Goal: Contribute content: Contribute content

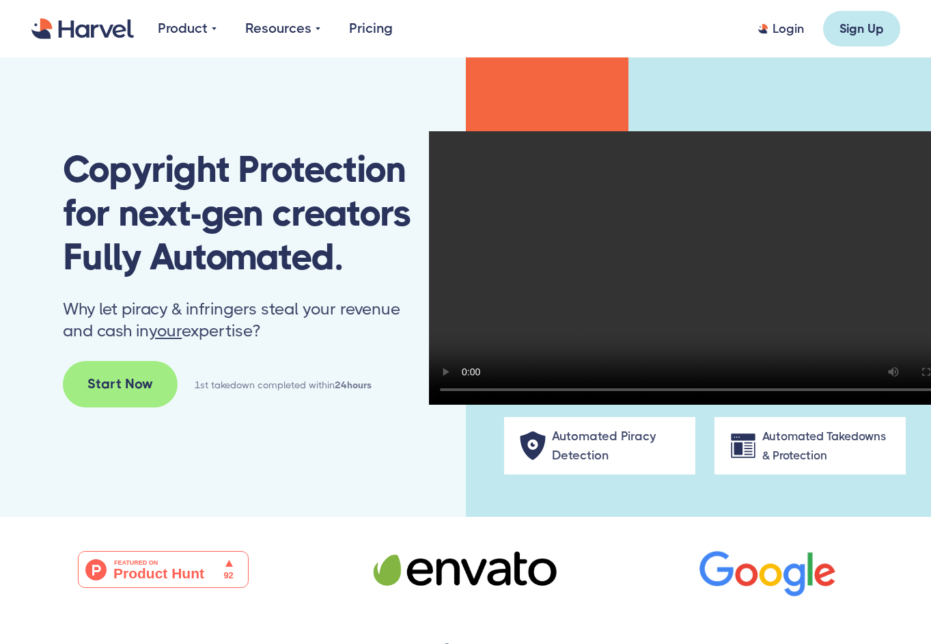
click at [783, 30] on div "Login" at bounding box center [788, 29] width 31 height 16
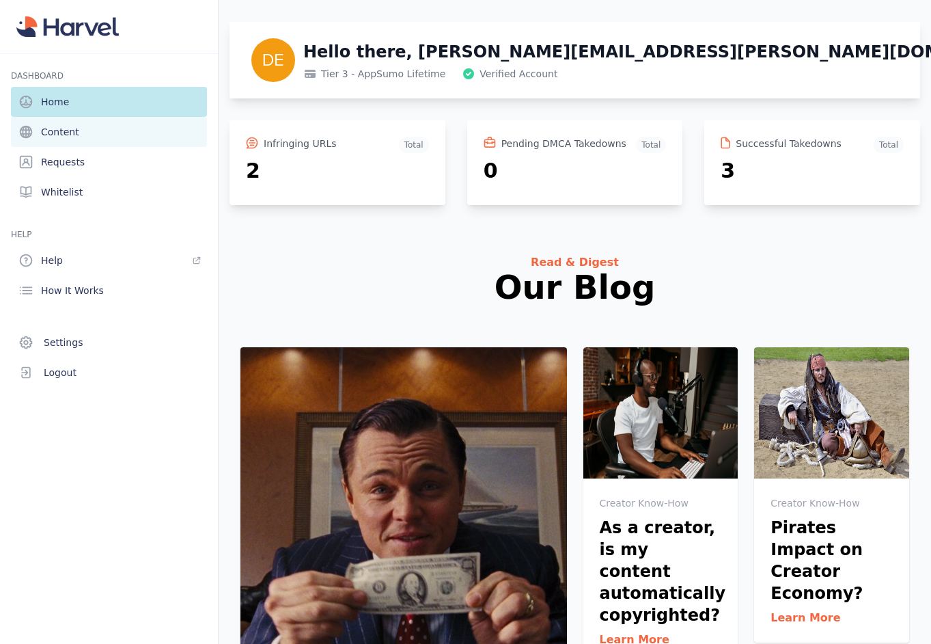
click at [62, 133] on span "Content" at bounding box center [60, 132] width 38 height 14
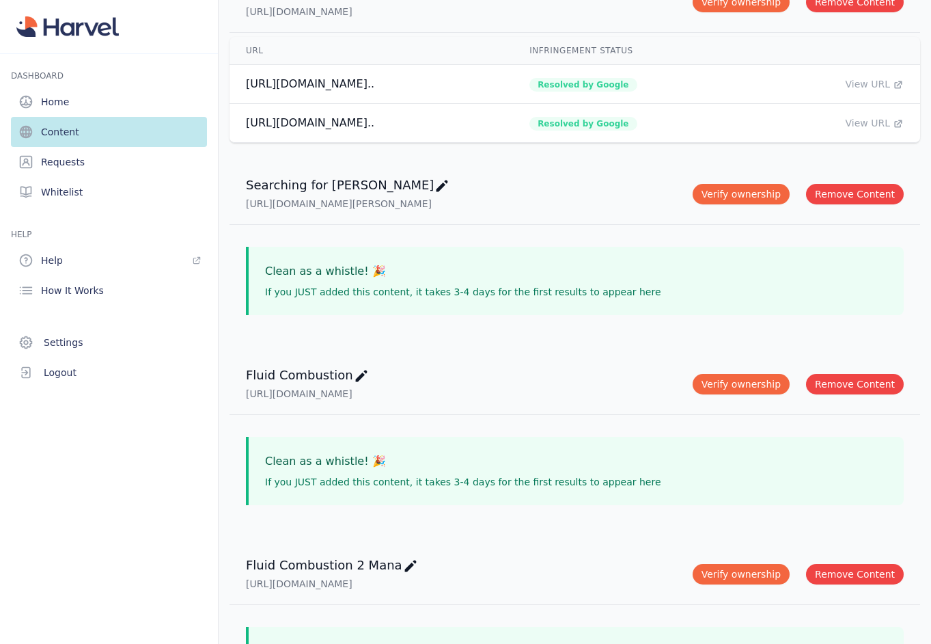
scroll to position [291, 0]
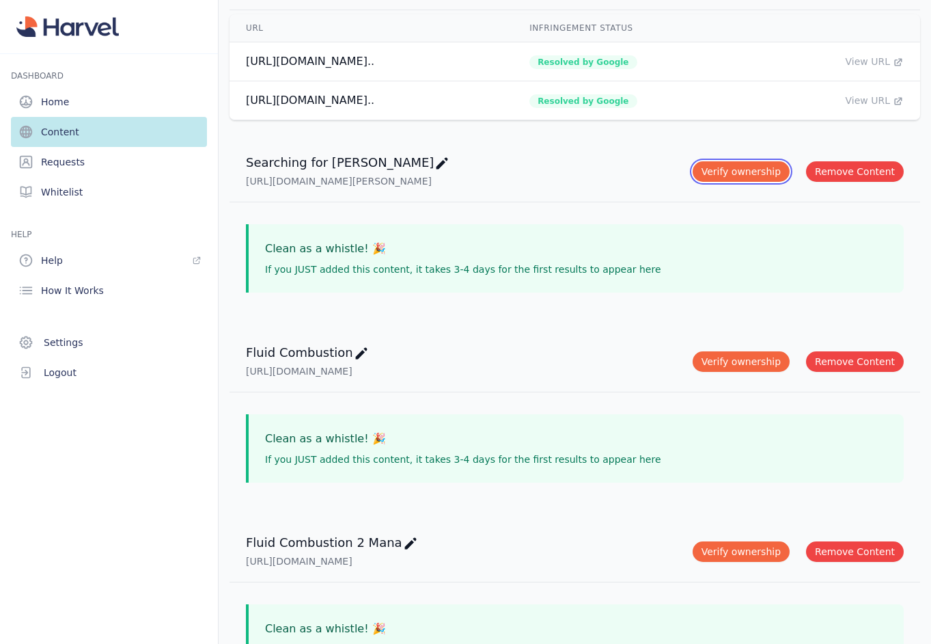
click at [769, 161] on button "Verify ownership" at bounding box center [741, 171] width 97 height 21
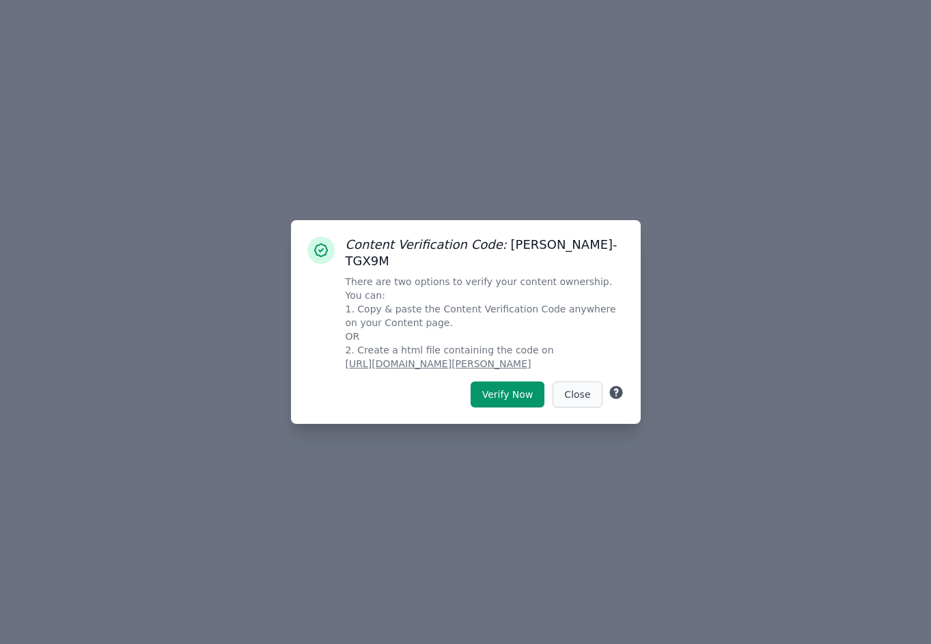
click at [589, 381] on button "Close" at bounding box center [577, 394] width 49 height 26
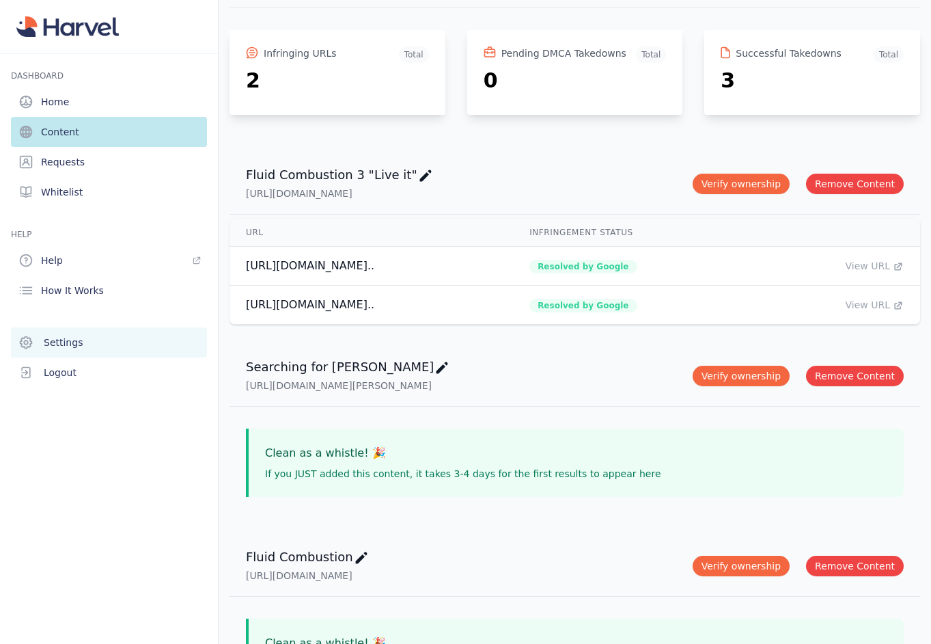
scroll to position [82, 0]
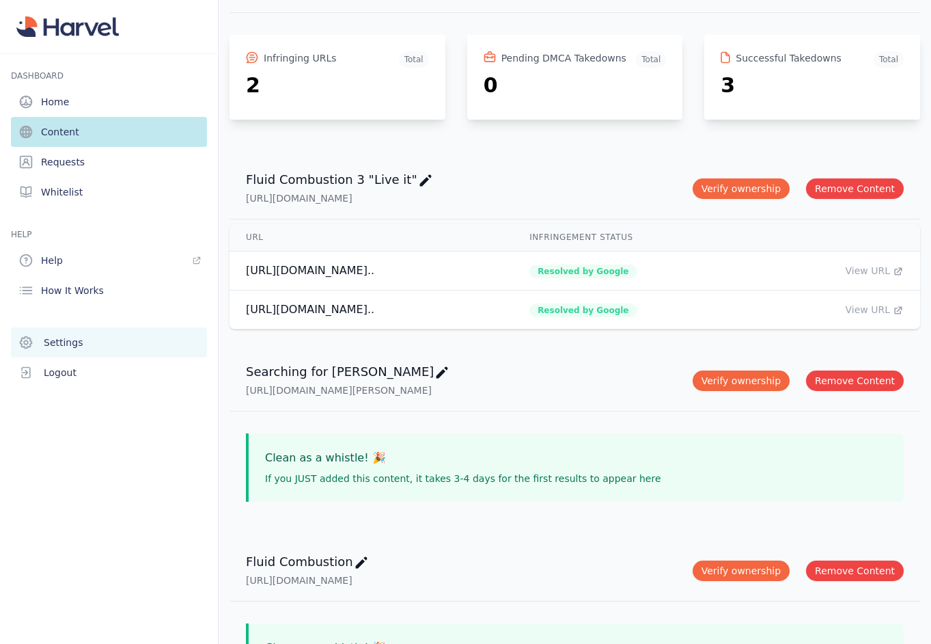
click at [53, 337] on span "Settings" at bounding box center [63, 343] width 39 height 14
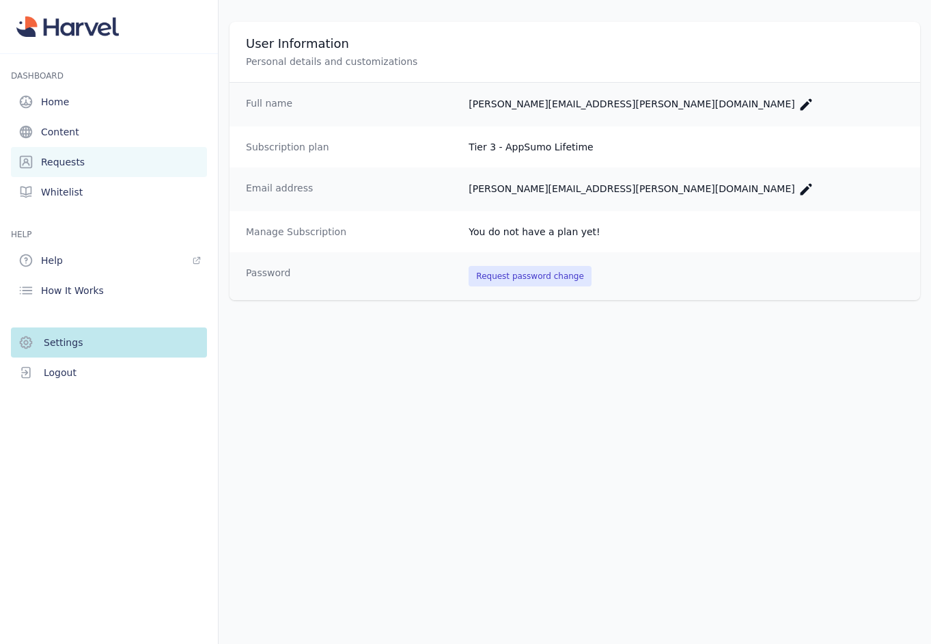
click at [64, 154] on link "Requests" at bounding box center [109, 162] width 196 height 30
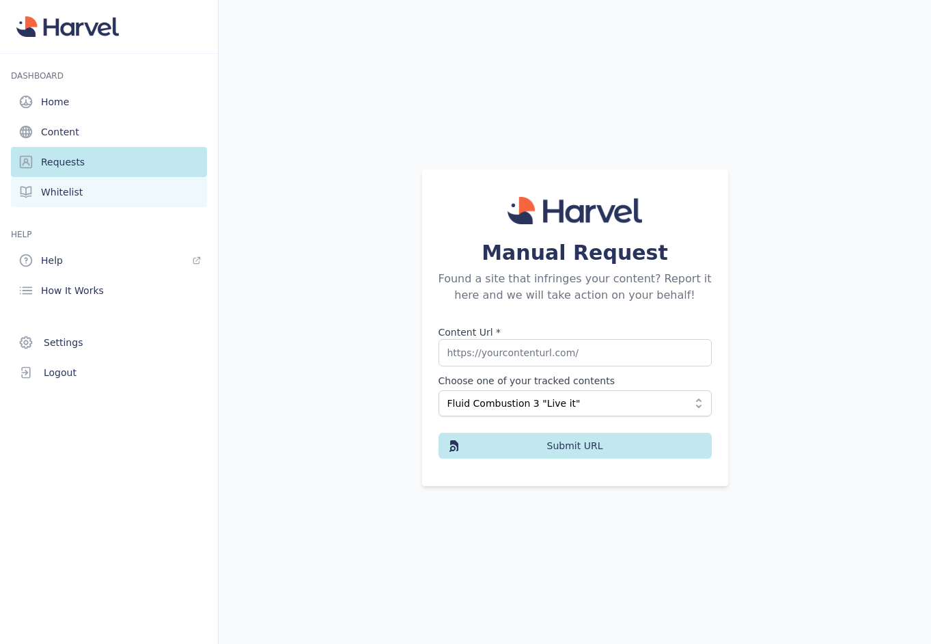
click at [57, 195] on span "Whitelist" at bounding box center [62, 192] width 42 height 14
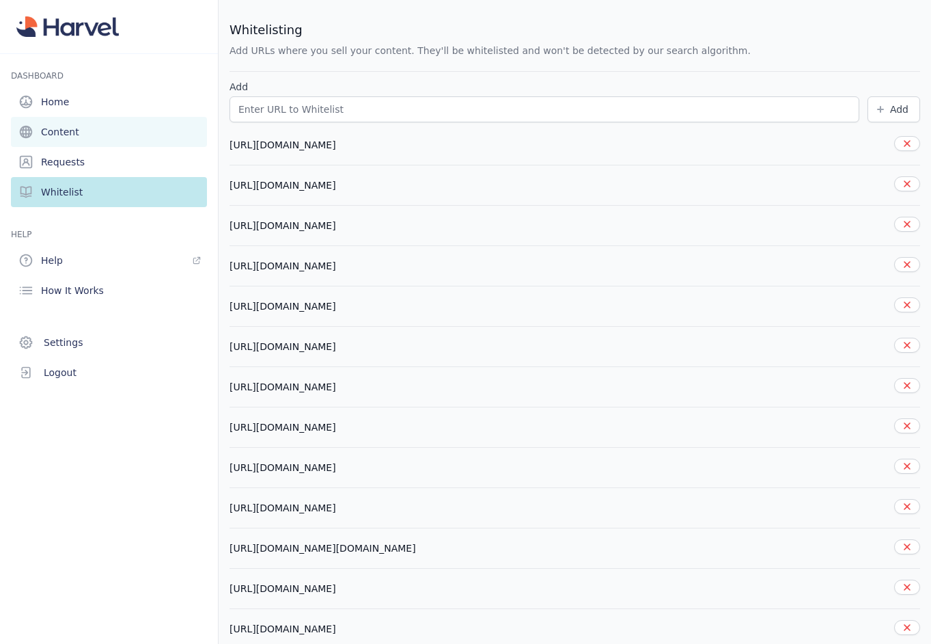
click at [66, 134] on span "Content" at bounding box center [60, 132] width 38 height 14
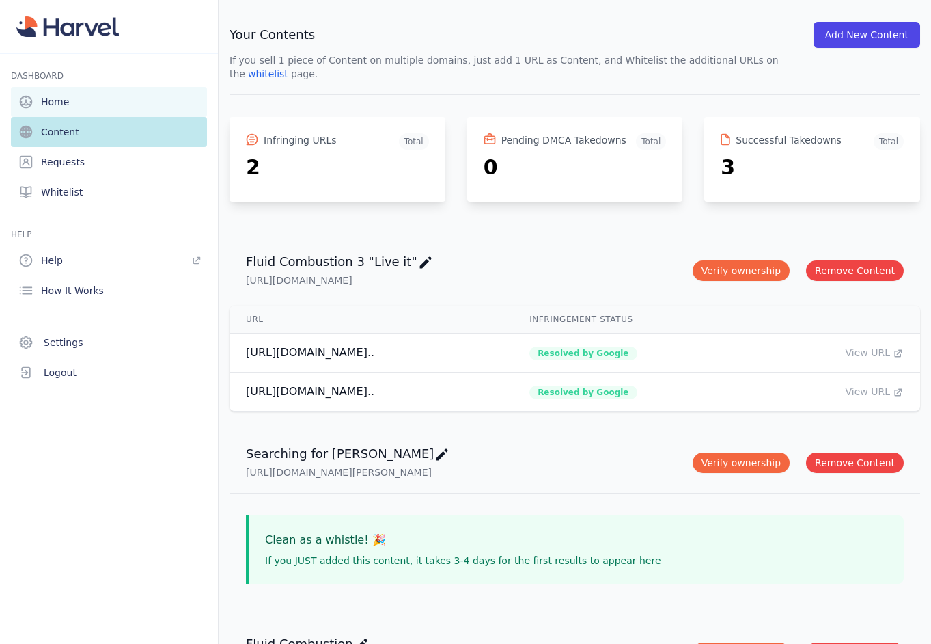
click at [57, 101] on span "Home" at bounding box center [55, 102] width 28 height 14
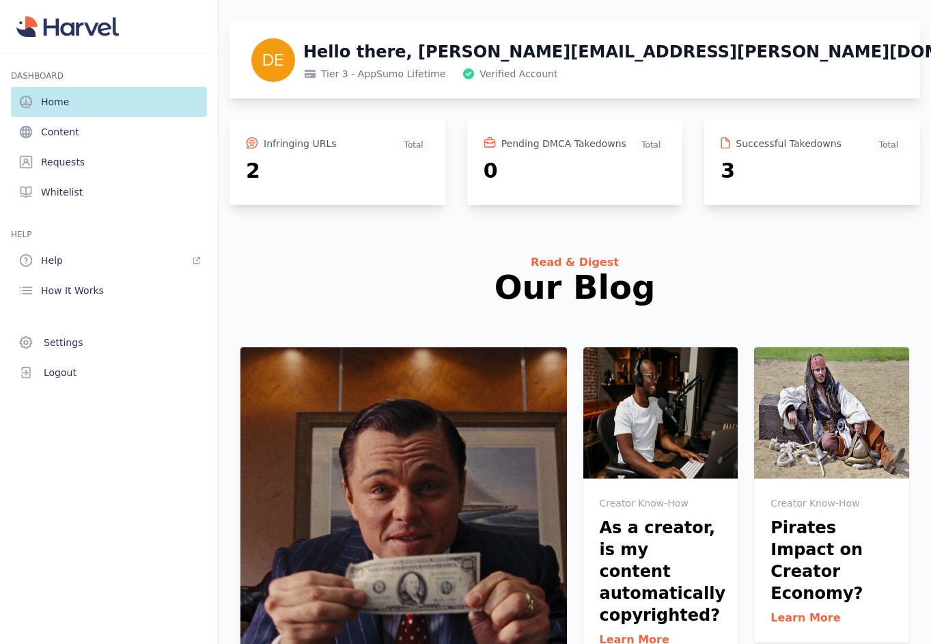
click at [271, 59] on img at bounding box center [273, 60] width 44 height 44
click at [42, 348] on link "Settings" at bounding box center [109, 342] width 196 height 30
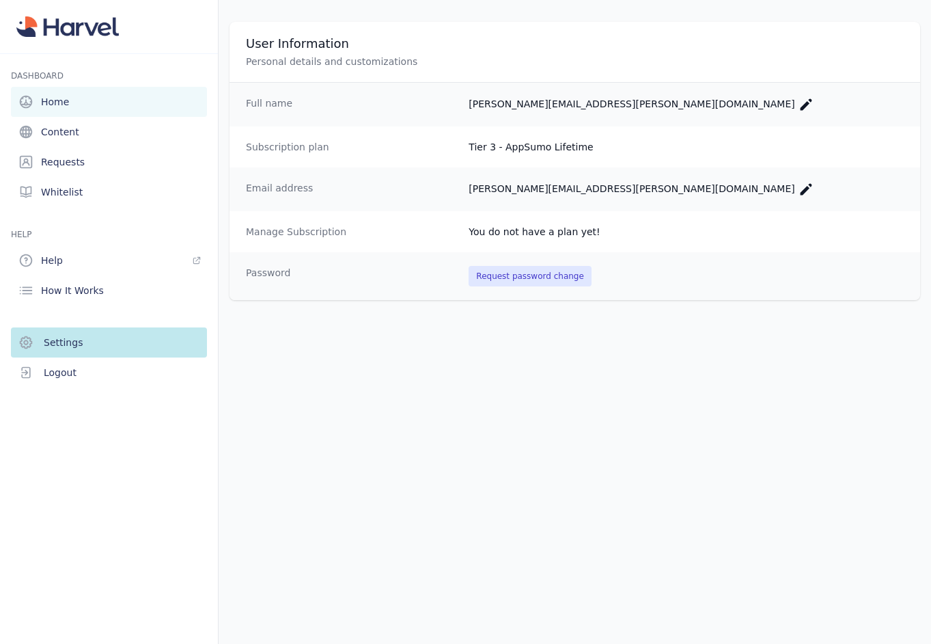
click at [59, 96] on span "Home" at bounding box center [55, 102] width 28 height 14
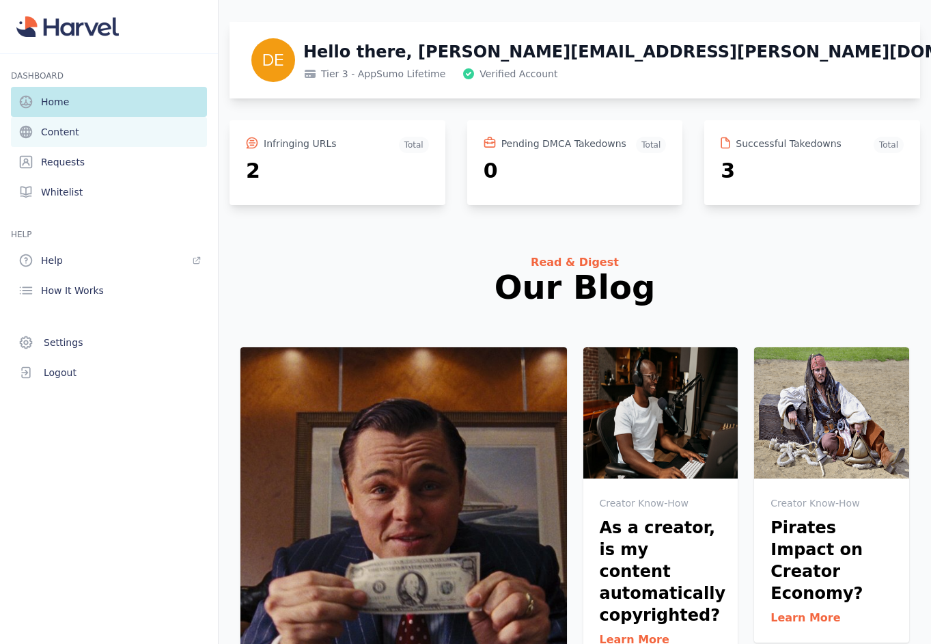
click at [68, 126] on span "Content" at bounding box center [60, 132] width 38 height 14
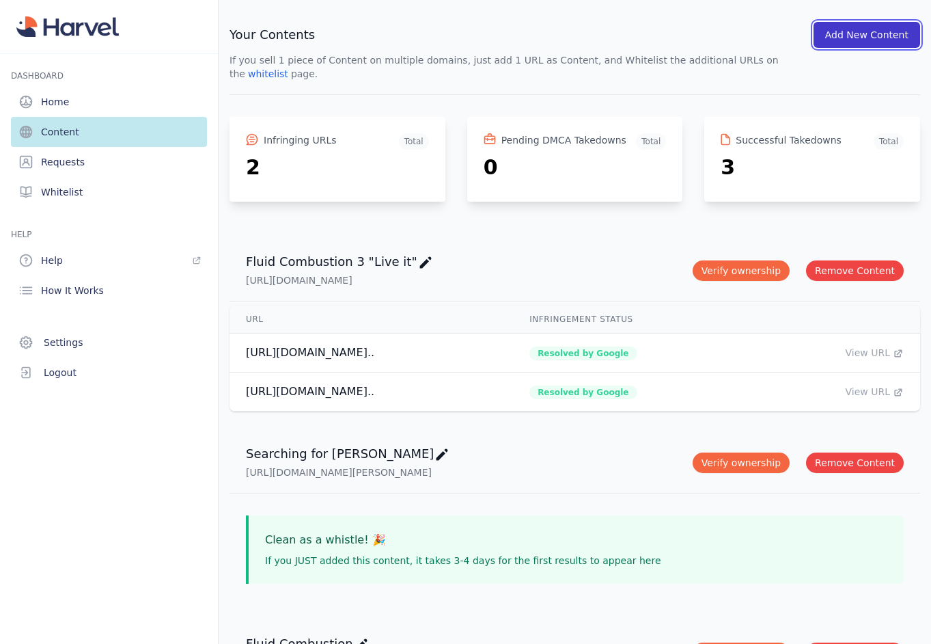
click at [880, 35] on button "Add New Content" at bounding box center [867, 35] width 107 height 26
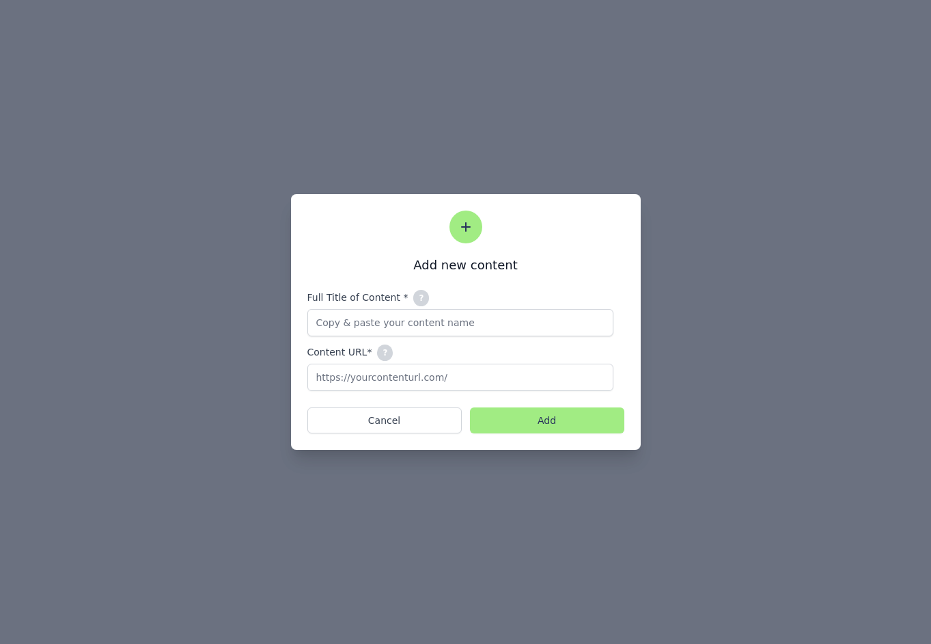
click at [393, 383] on input "Content URL* ? The main public URL where you sell your digital content." at bounding box center [461, 377] width 306 height 27
click at [396, 381] on input "Content URL* ? The main public URL where you sell your digital content." at bounding box center [461, 377] width 306 height 27
paste input "https://nalu.tv/products/longboarding-is-not-a-crime-stream"
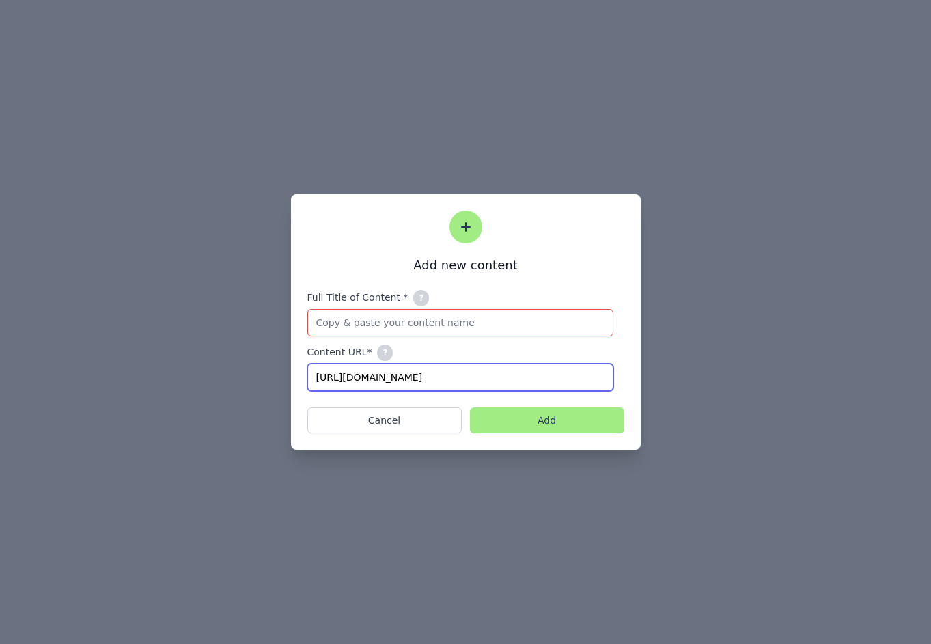
type input "https://nalu.tv/products/longboarding-is-not-a-crime-stream"
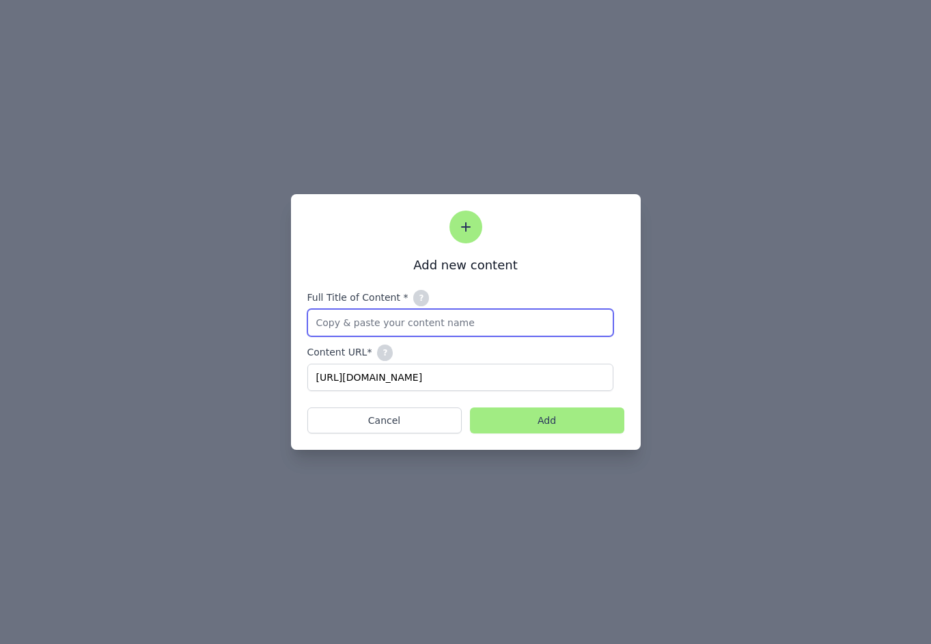
click at [383, 329] on input "Full Title of Content * ? Please add your 'Content name + any additional values…" at bounding box center [461, 322] width 306 height 27
click at [487, 315] on input "Longbn" at bounding box center [461, 322] width 306 height 27
type input "Longbn"
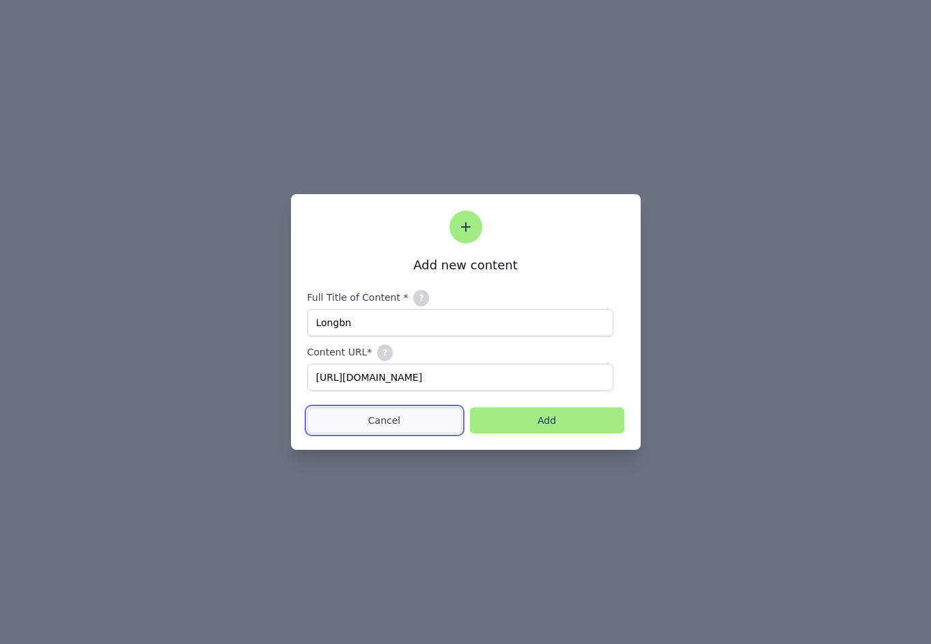
click at [371, 424] on button "Cancel" at bounding box center [385, 420] width 154 height 26
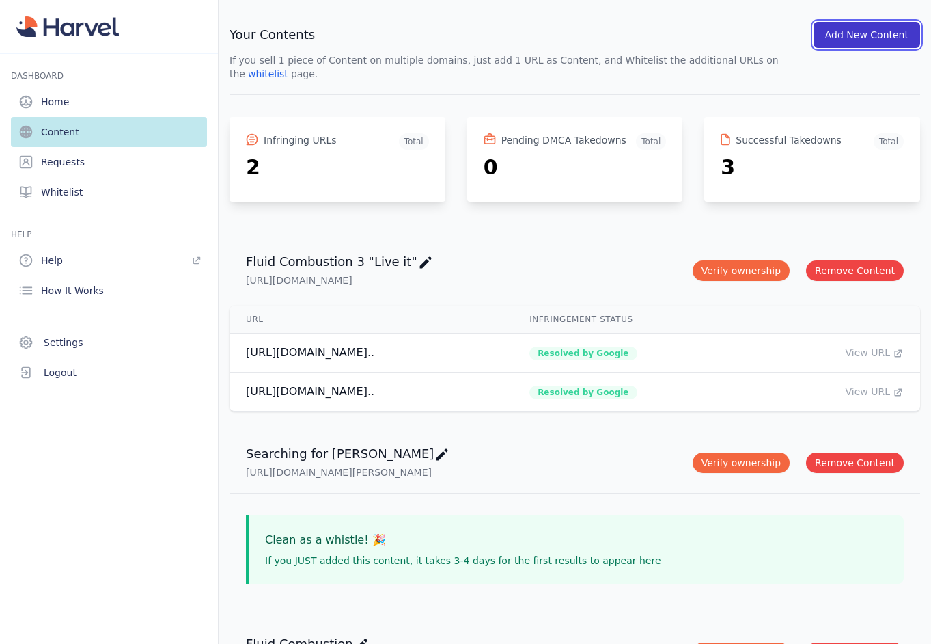
click at [873, 38] on button "Add New Content" at bounding box center [867, 35] width 107 height 26
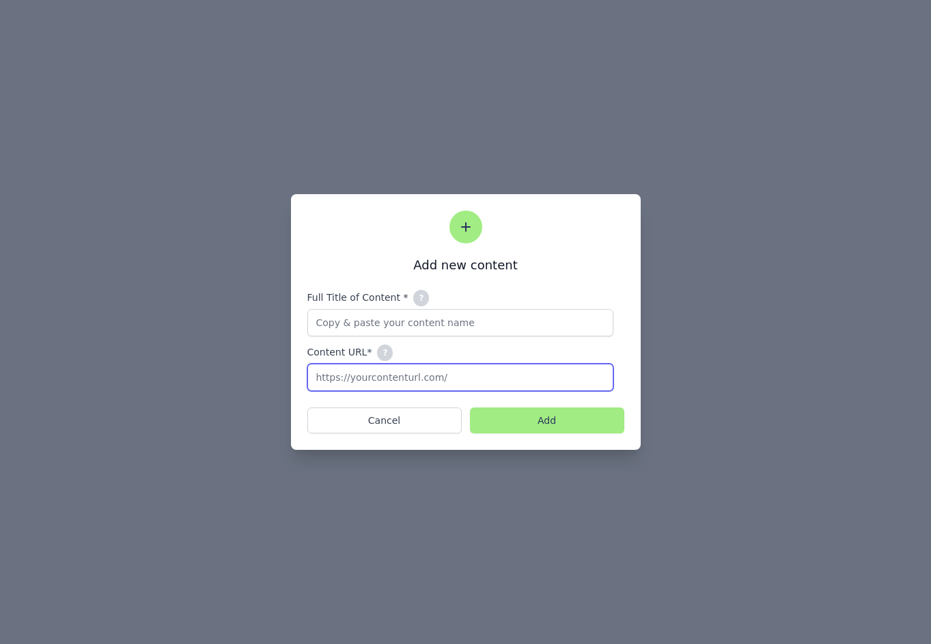
click at [355, 373] on input "Content URL* ? The main public URL where you sell your digital content." at bounding box center [461, 377] width 306 height 27
paste input "https://nalu.tv/products/longboarding-is-not-a-crime-stream"
type input "https://nalu.tv/products/longboarding-is-not-a-crime-stream"
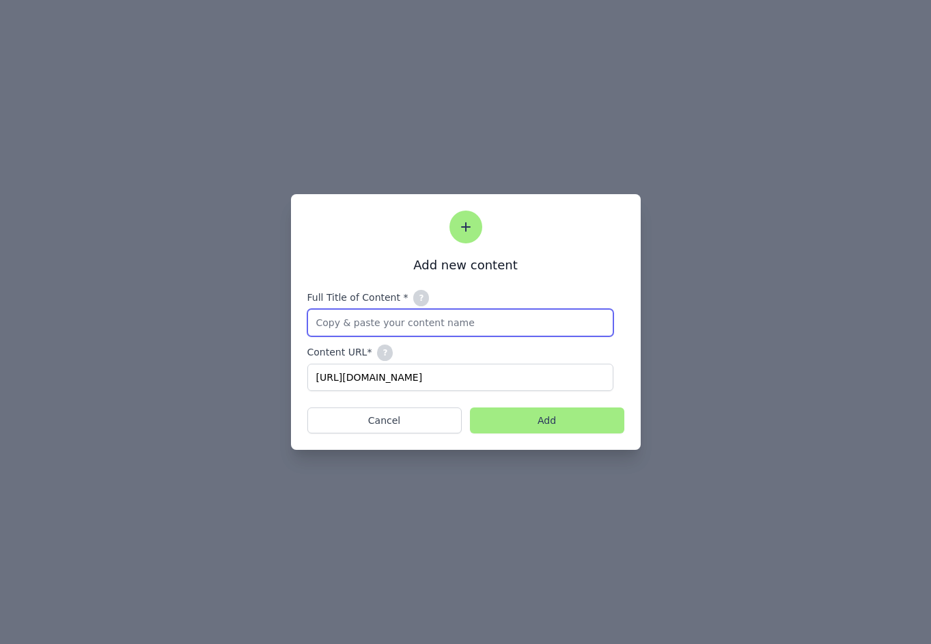
click at [362, 329] on input "Full Title of Content * ? Please add your 'Content name + any additional values…" at bounding box center [461, 322] width 306 height 27
type input "Longboarding is not a crime"
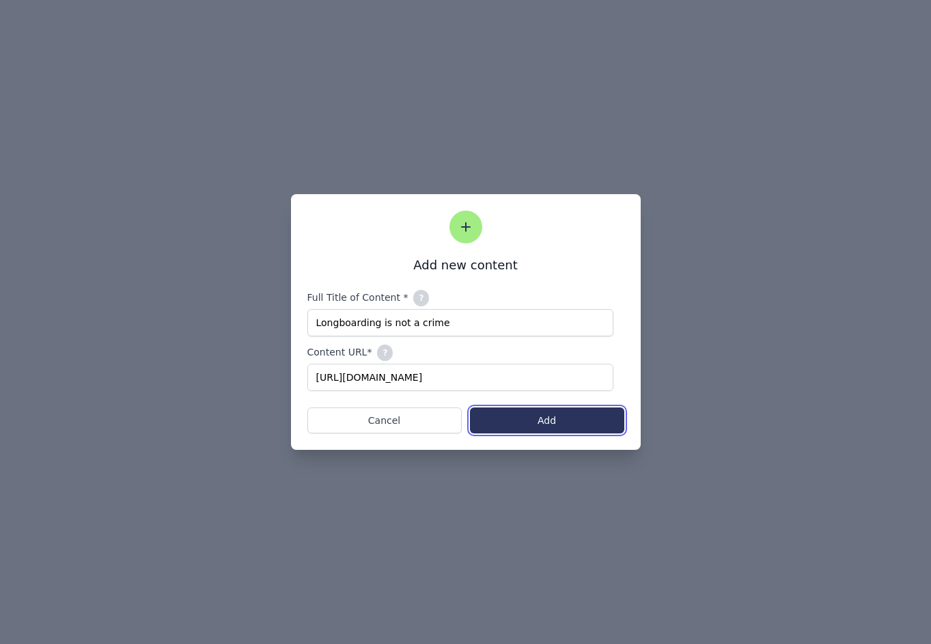
click at [543, 422] on button "Add" at bounding box center [547, 420] width 154 height 26
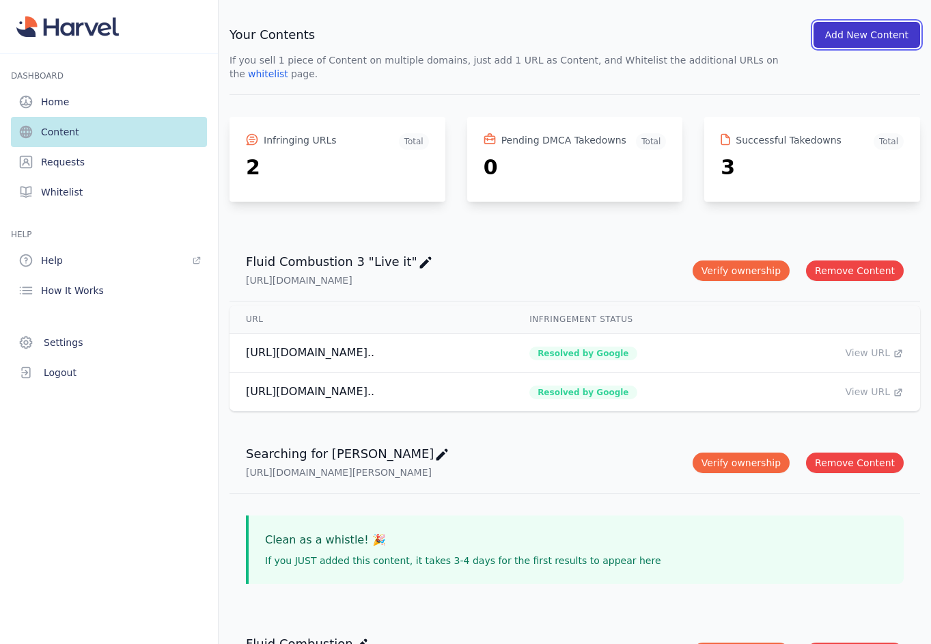
click at [865, 31] on button "Add New Content" at bounding box center [867, 35] width 107 height 26
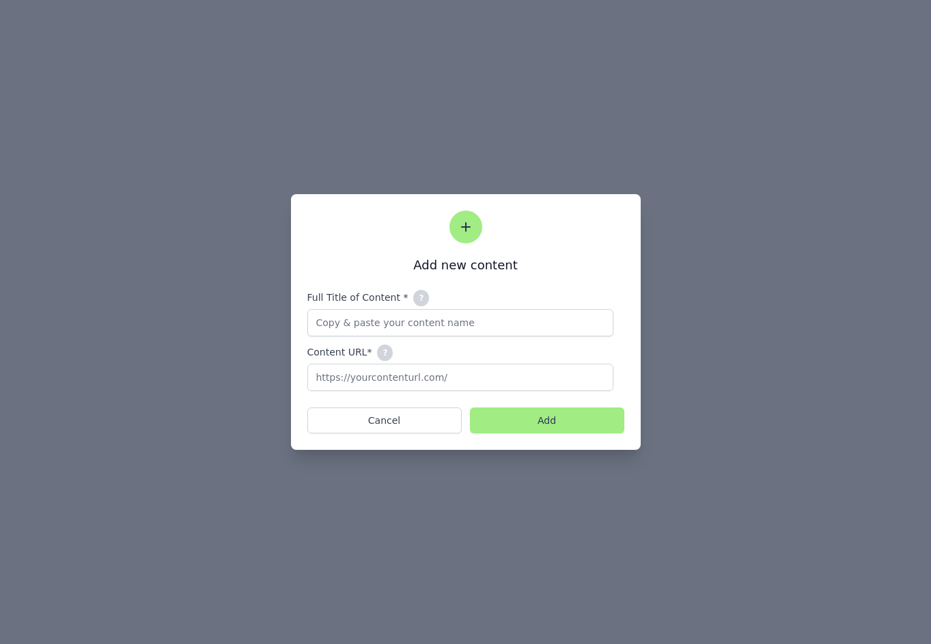
click at [404, 377] on input "Content URL* ? The main public URL where you sell your digital content." at bounding box center [461, 377] width 306 height 27
click at [392, 316] on input "Full Title of Content * ? Please add your 'Content name + any additional values…" at bounding box center [461, 322] width 306 height 27
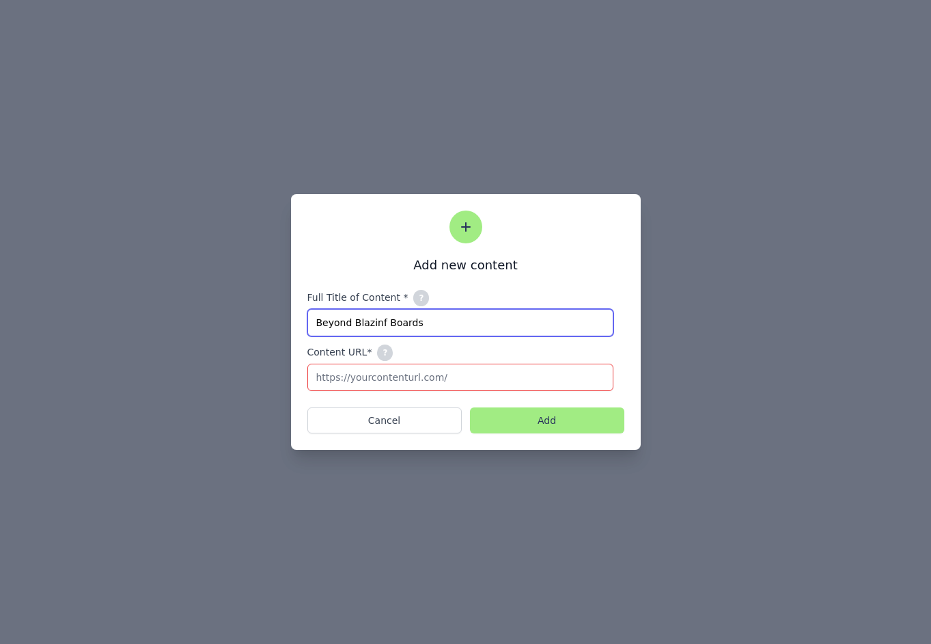
click at [377, 325] on input "Beyond Blazinf Boards" at bounding box center [461, 322] width 306 height 27
click at [383, 323] on input "Beyond Blazinf Boards" at bounding box center [461, 322] width 306 height 27
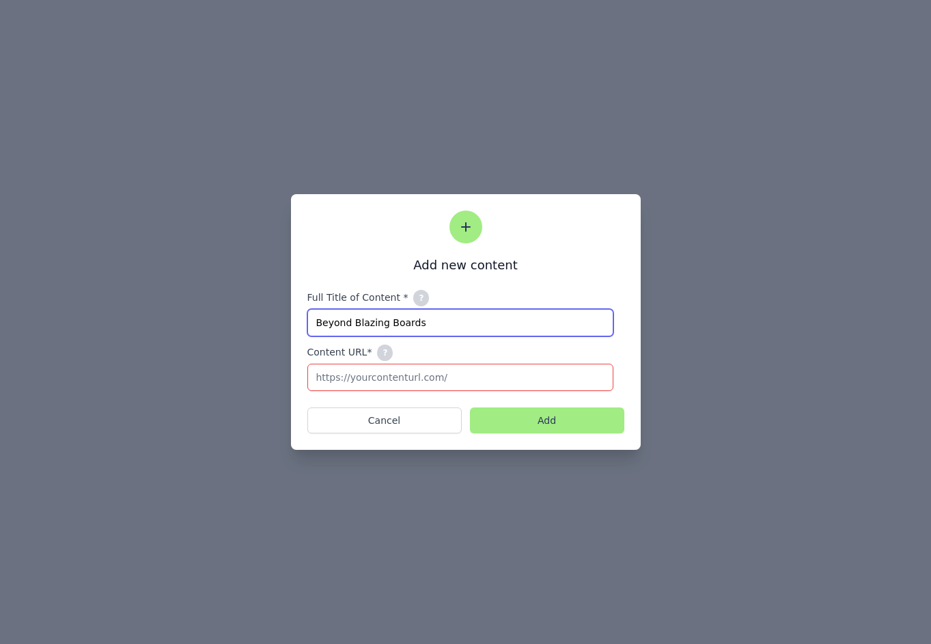
type input "Beyond Blazing Boards"
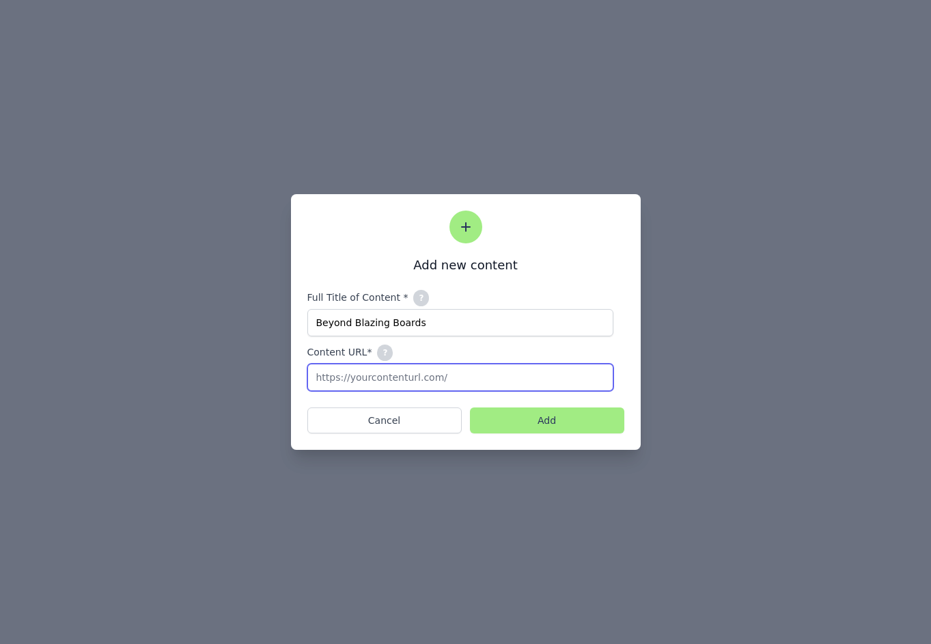
click at [372, 382] on input "Content URL* ? The main public URL where you sell your digital content." at bounding box center [461, 377] width 306 height 27
paste input "https://nalu.tv/products/beyond-blazing-boards-stream"
type input "https://nalu.tv/products/beyond-blazing-boards-stream"
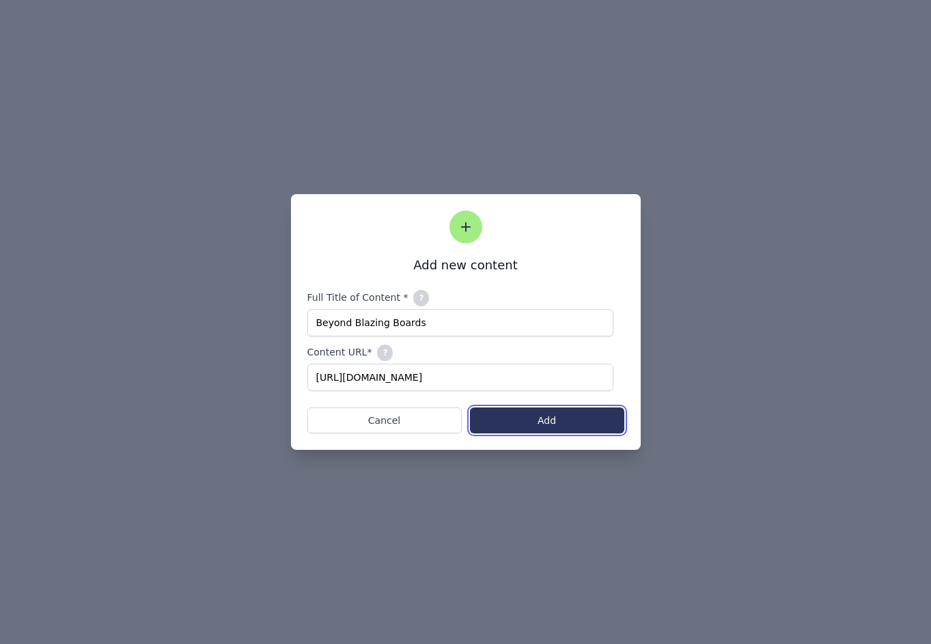
click at [558, 422] on button "Add" at bounding box center [547, 420] width 154 height 26
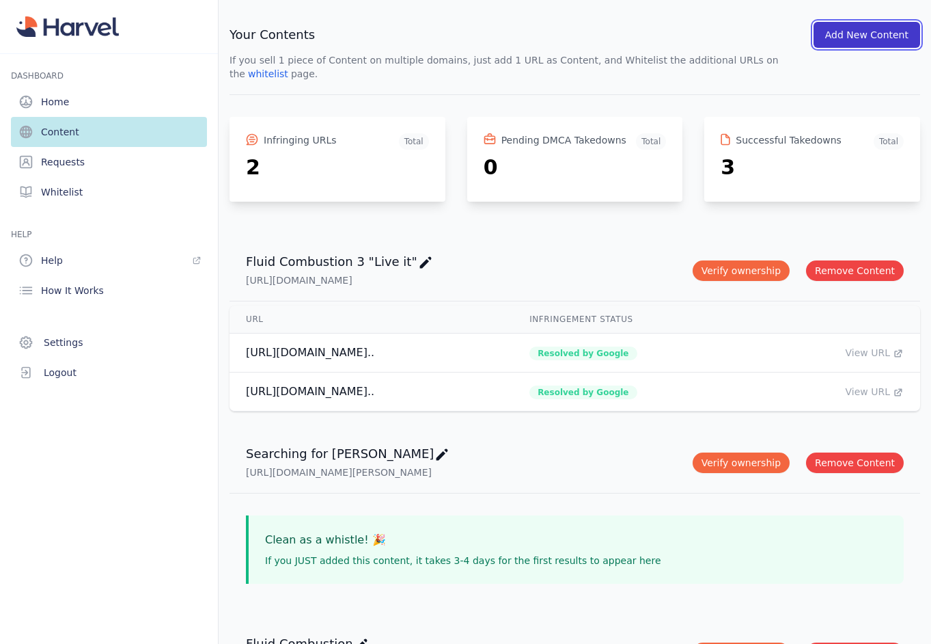
click at [865, 29] on button "Add New Content" at bounding box center [867, 35] width 107 height 26
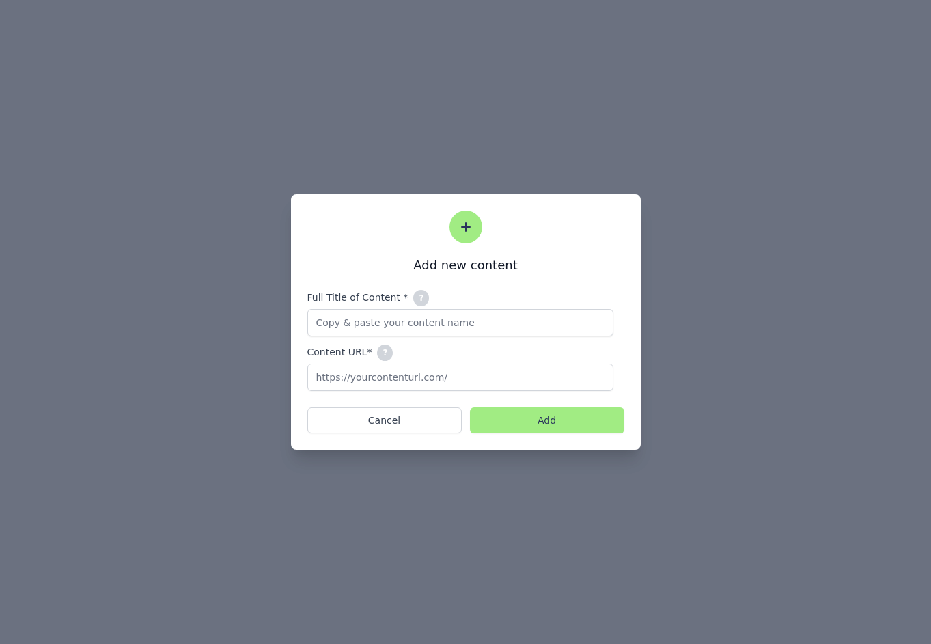
click at [450, 327] on input "Full Title of Content * ? Please add your 'Content name + any additional values…" at bounding box center [461, 322] width 306 height 27
click at [426, 379] on input "Content URL* ? The main public URL where you sell your digital content." at bounding box center [461, 377] width 306 height 27
paste input "https://nalu.tv/products/blazing-boards-stream"
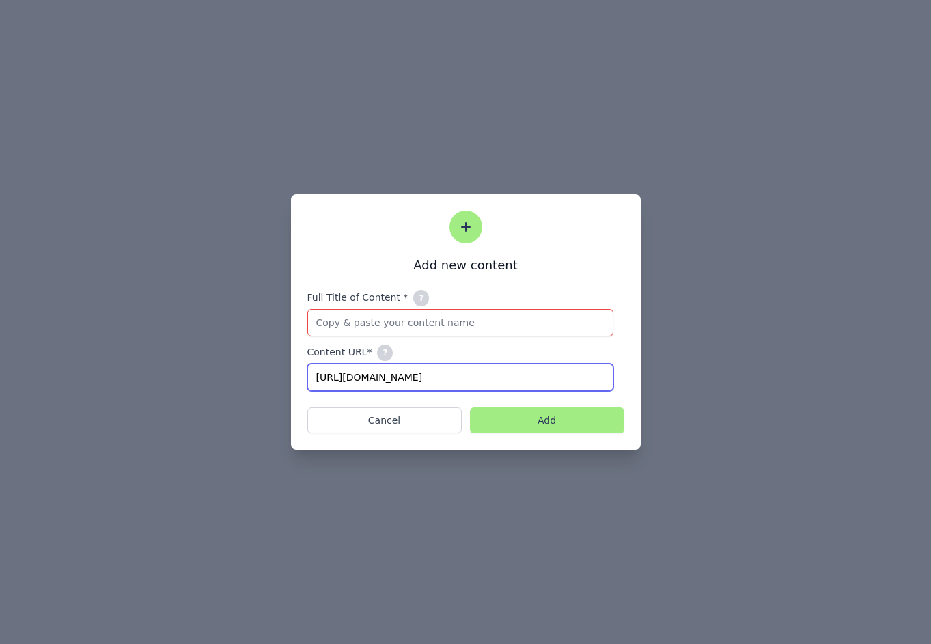
type input "https://nalu.tv/products/blazing-boards-stream"
click at [375, 308] on div "Full Title of Content * ? Please add your 'Content name + any additional values…" at bounding box center [461, 340] width 306 height 101
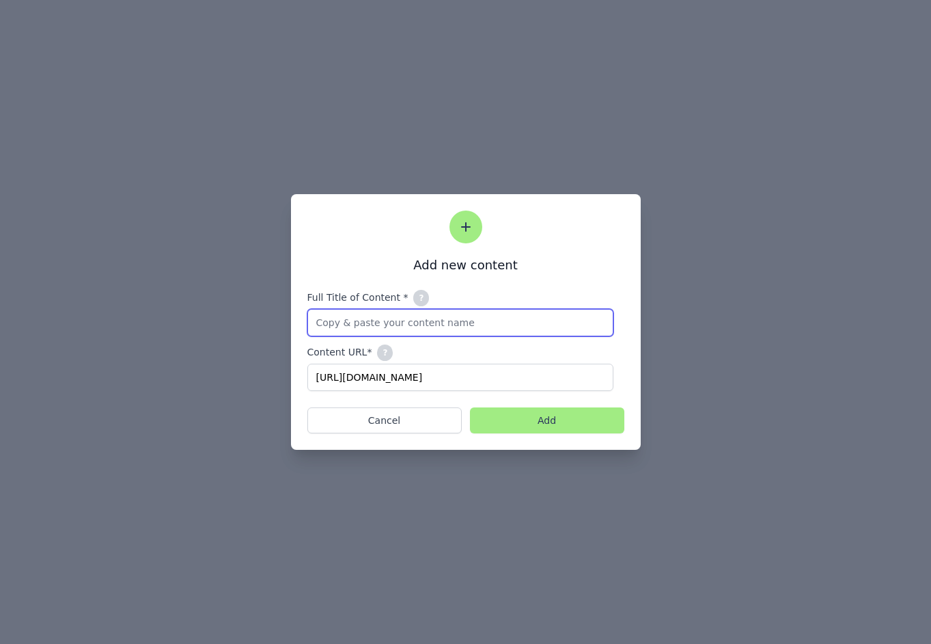
click at [362, 318] on input "Full Title of Content * ? Please add your 'Content name + any additional values…" at bounding box center [461, 322] width 306 height 27
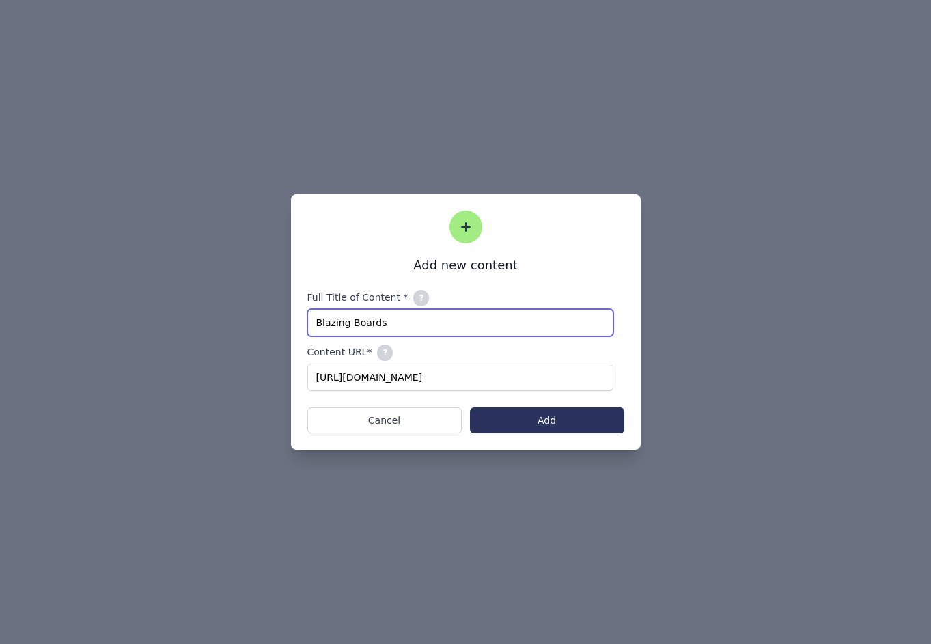
type input "Blazing Boards"
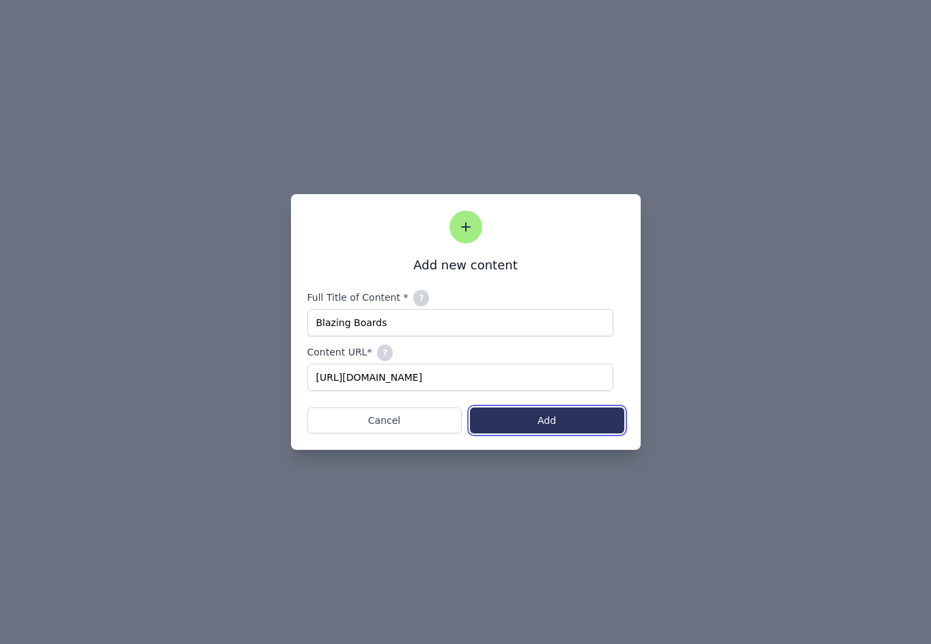
click at [571, 420] on button "Add" at bounding box center [547, 420] width 154 height 26
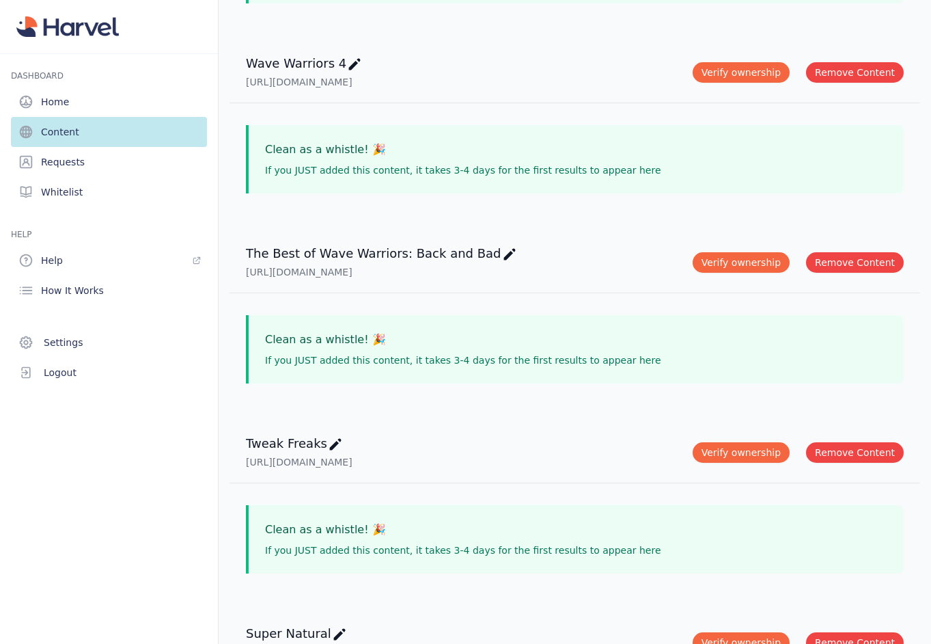
scroll to position [5343, 0]
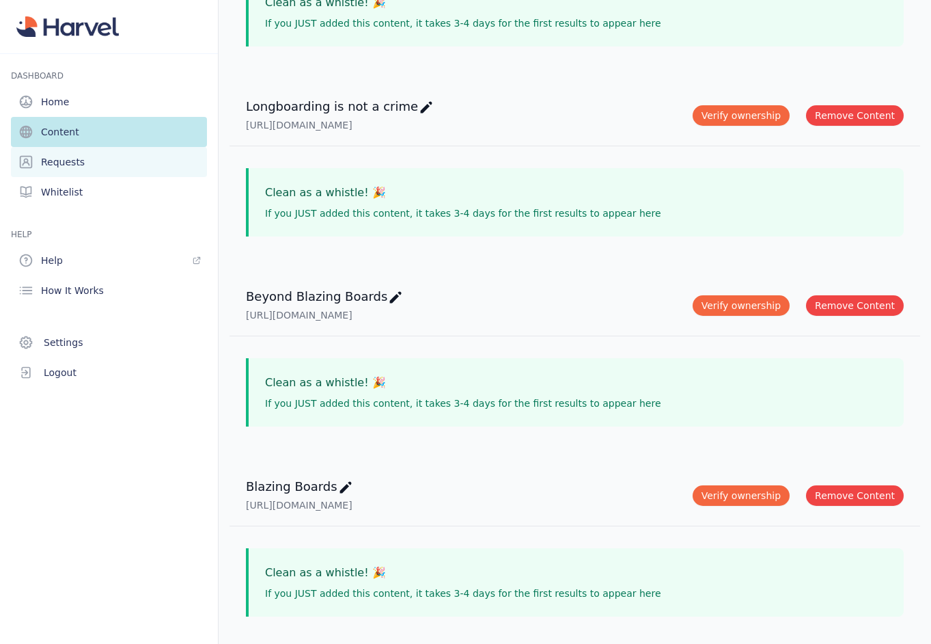
click at [62, 169] on link "Requests" at bounding box center [109, 162] width 196 height 30
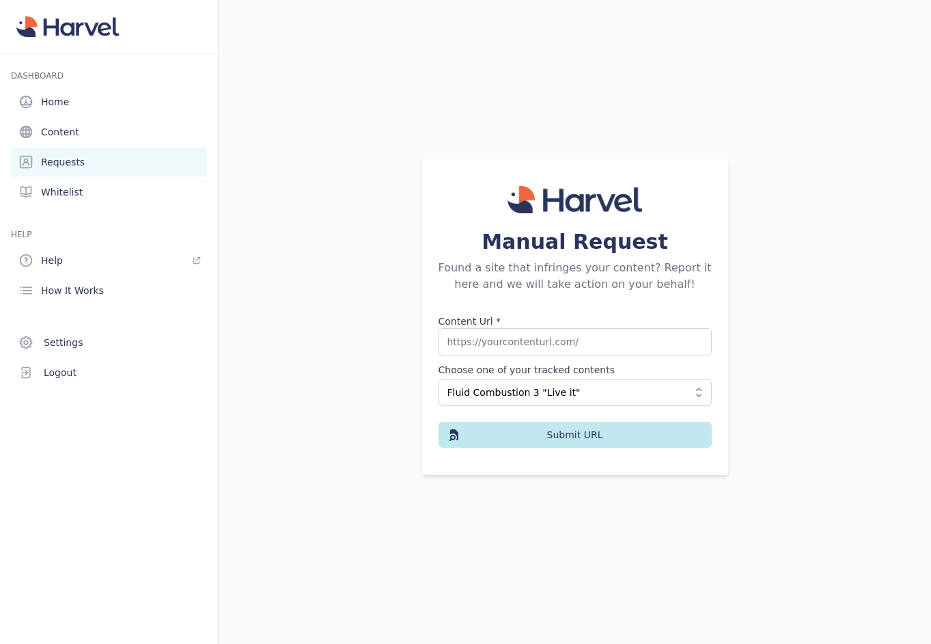
scroll to position [11, 0]
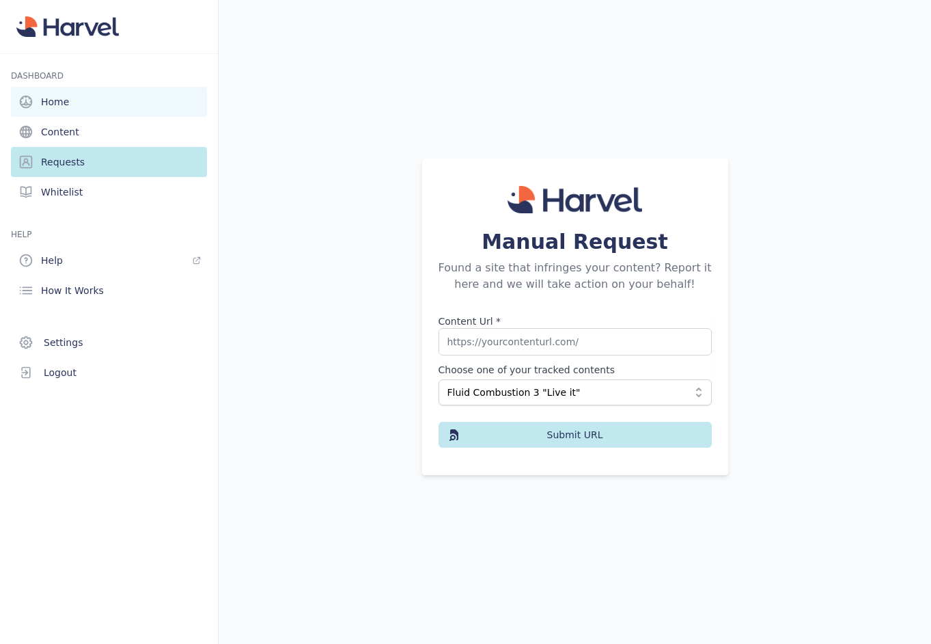
click at [55, 93] on link "Home" at bounding box center [109, 102] width 196 height 30
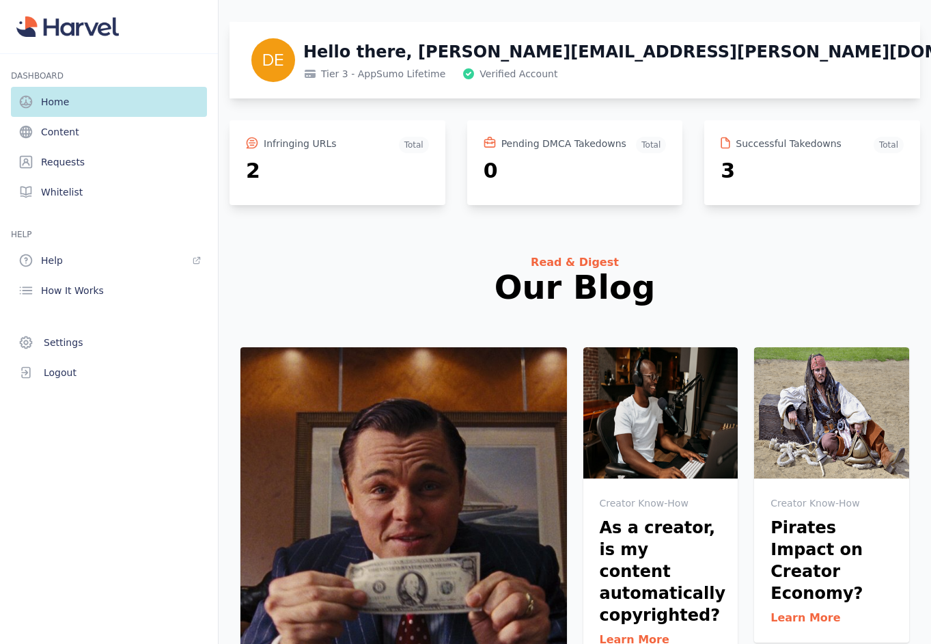
click at [88, 31] on img at bounding box center [67, 26] width 103 height 21
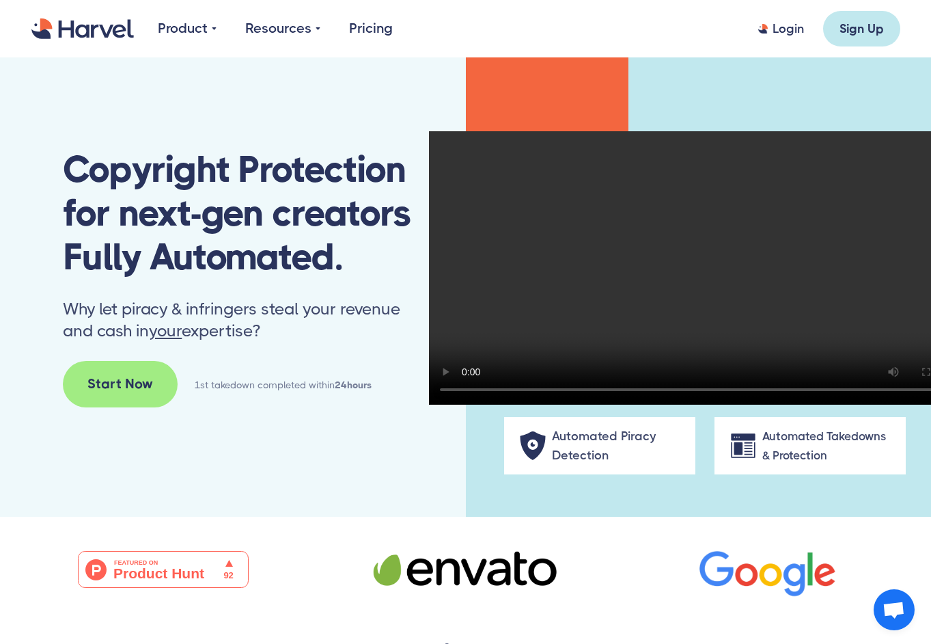
click at [359, 31] on link "Pricing" at bounding box center [371, 28] width 44 height 21
